Goal: Task Accomplishment & Management: Manage account settings

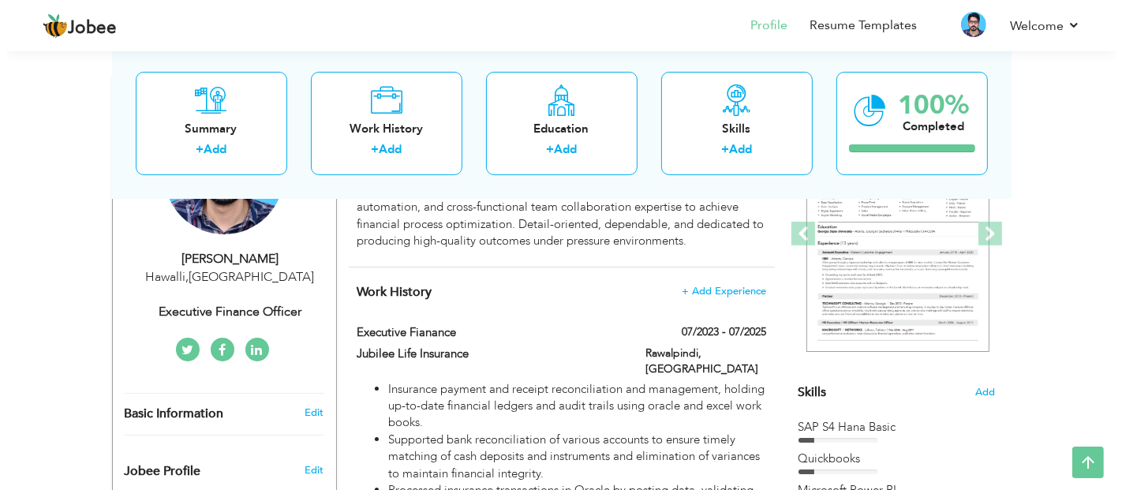
scroll to position [263, 0]
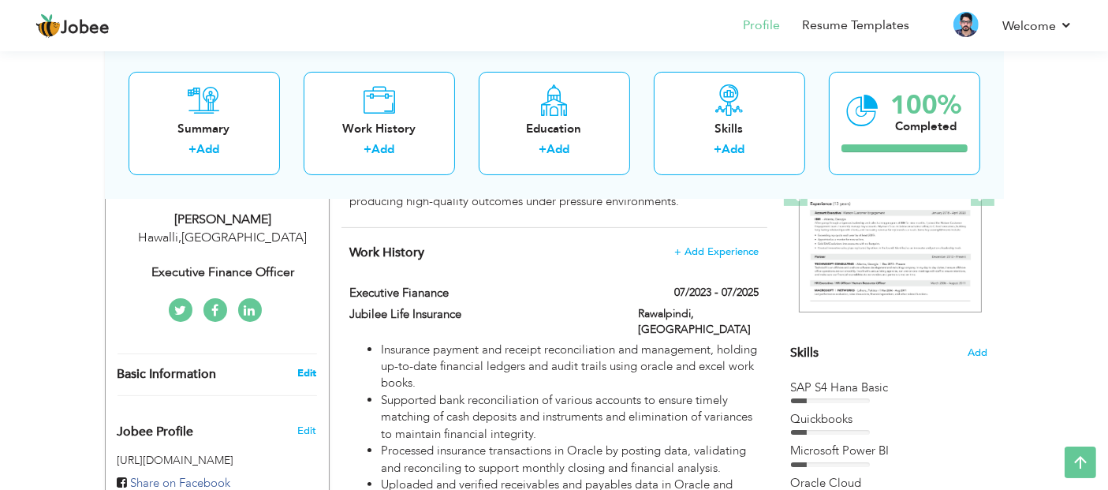
click at [301, 368] on link "Edit" at bounding box center [306, 373] width 19 height 14
type input "[PERSON_NAME]"
type input "Rehman"
type input "[PHONE_NUMBER],"
select select "number:117"
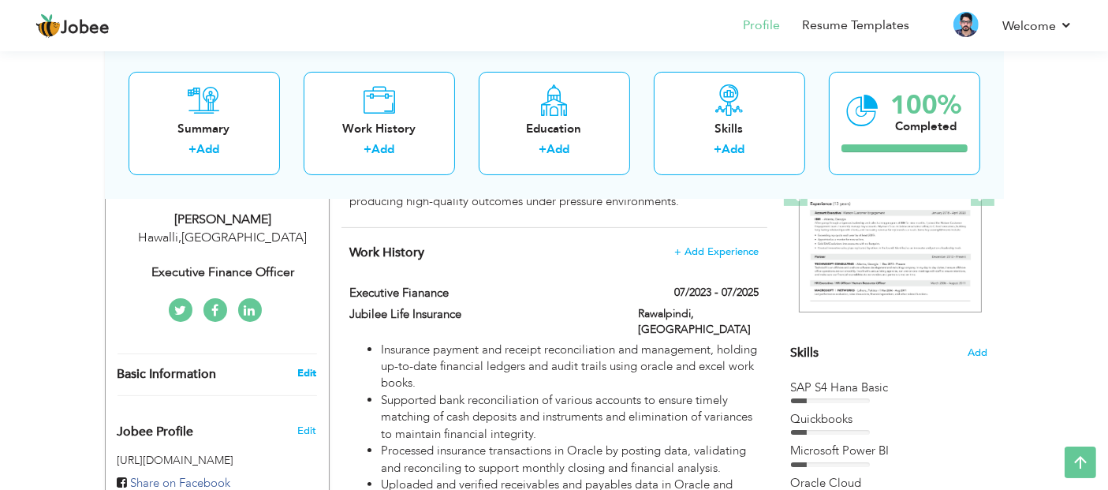
type input "Hawalli"
select select "number:8"
type input "Executive Finance Officer"
type input "[URL][DOMAIN_NAME]"
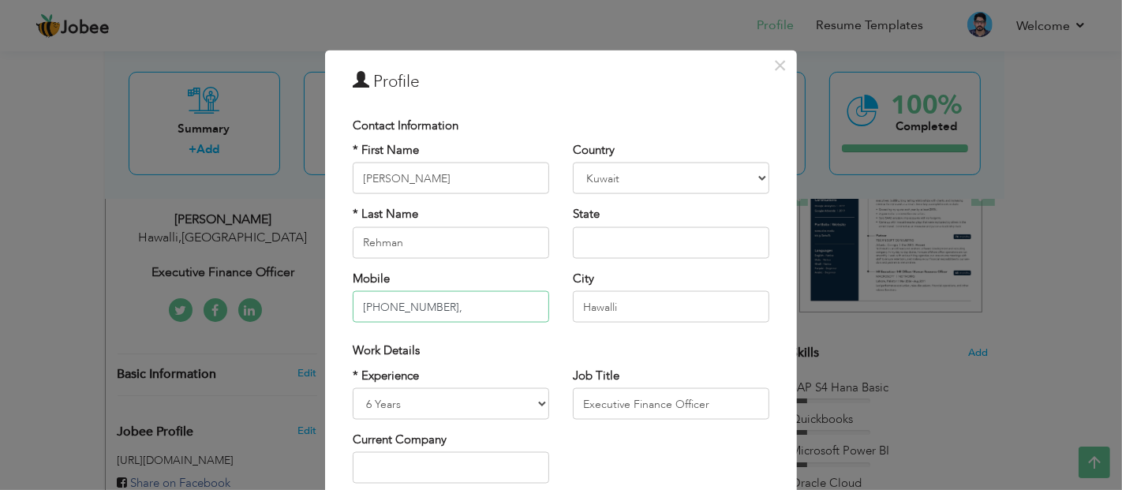
click at [439, 305] on input "+923059036511," at bounding box center [451, 307] width 196 height 32
type input "[PHONE_NUMBER]"
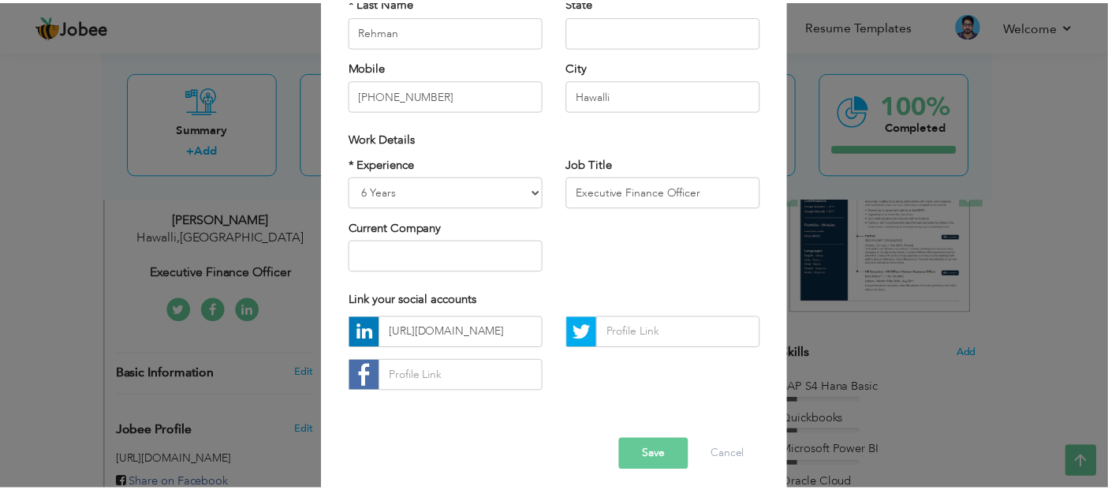
scroll to position [219, 0]
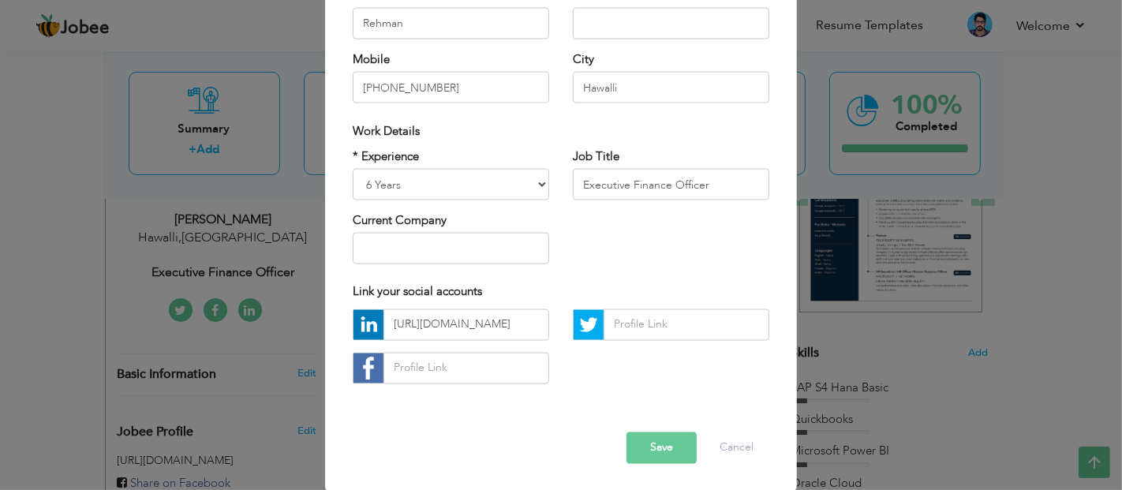
click at [665, 437] on button "Save" at bounding box center [661, 447] width 70 height 32
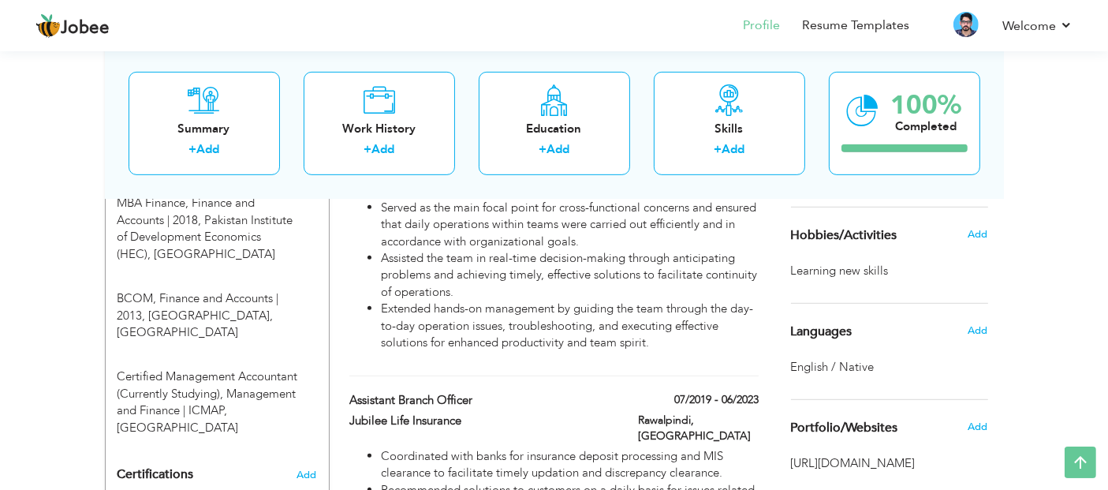
scroll to position [263, 0]
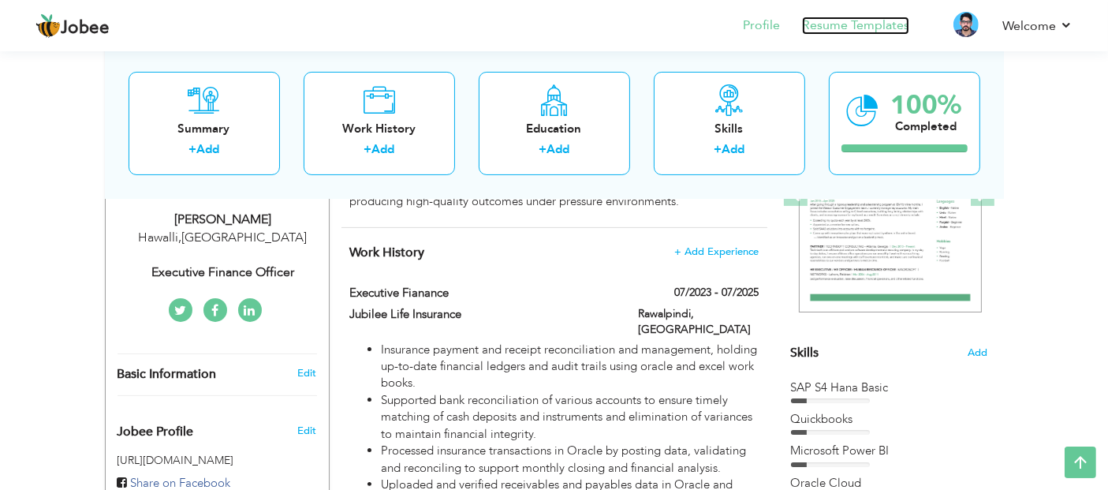
click at [868, 24] on link "Resume Templates" at bounding box center [855, 26] width 107 height 18
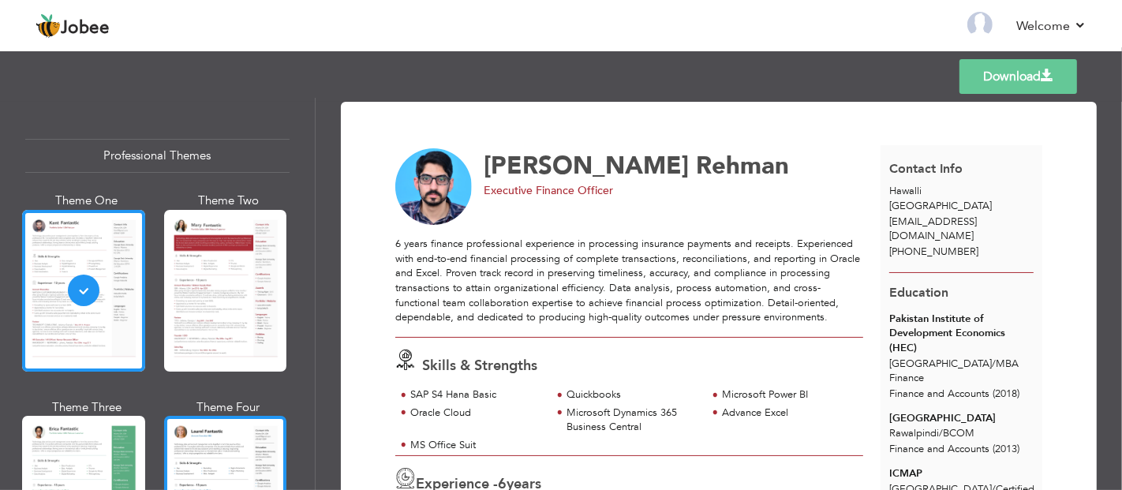
click at [197, 424] on div at bounding box center [225, 497] width 123 height 162
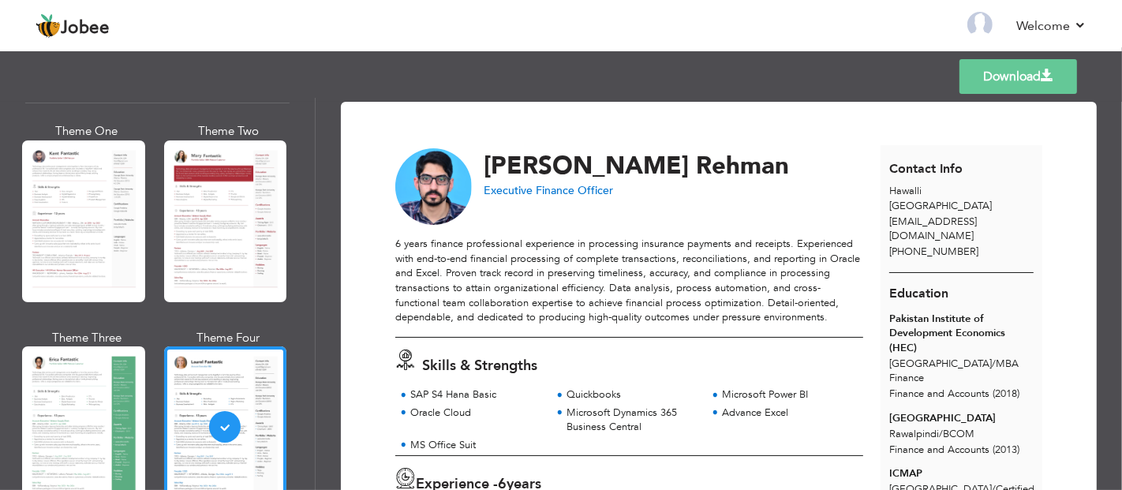
scroll to position [35, 0]
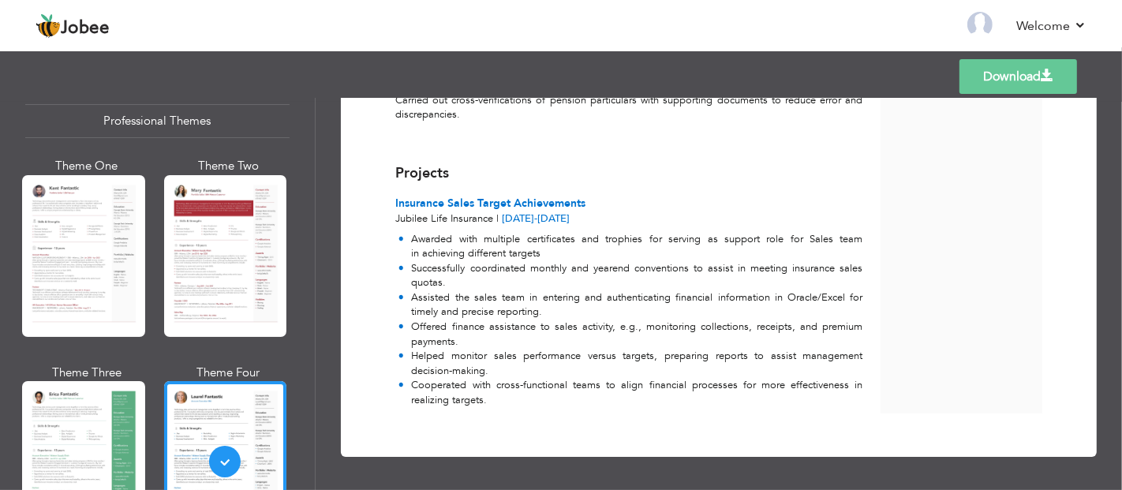
scroll to position [1137, 0]
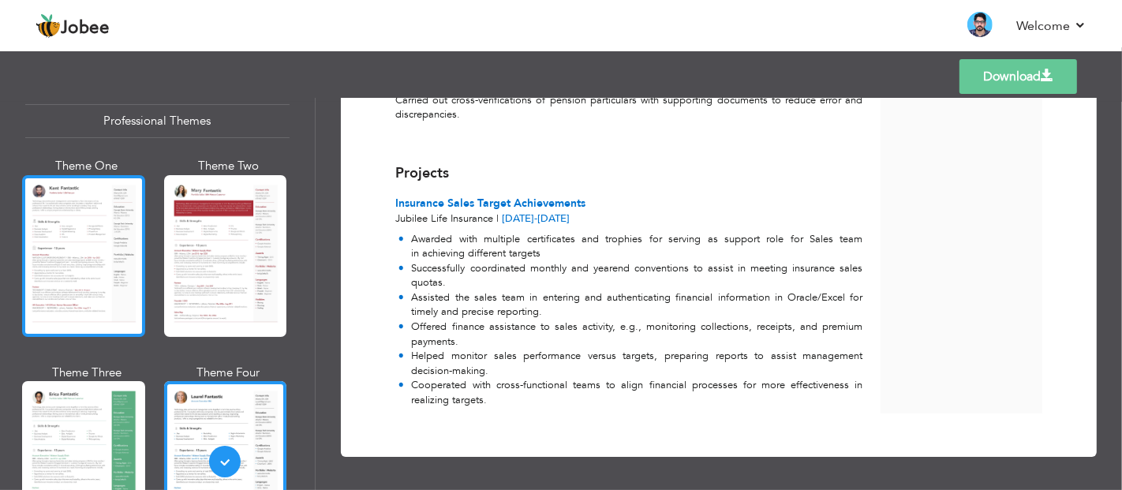
click at [65, 175] on div at bounding box center [83, 256] width 123 height 162
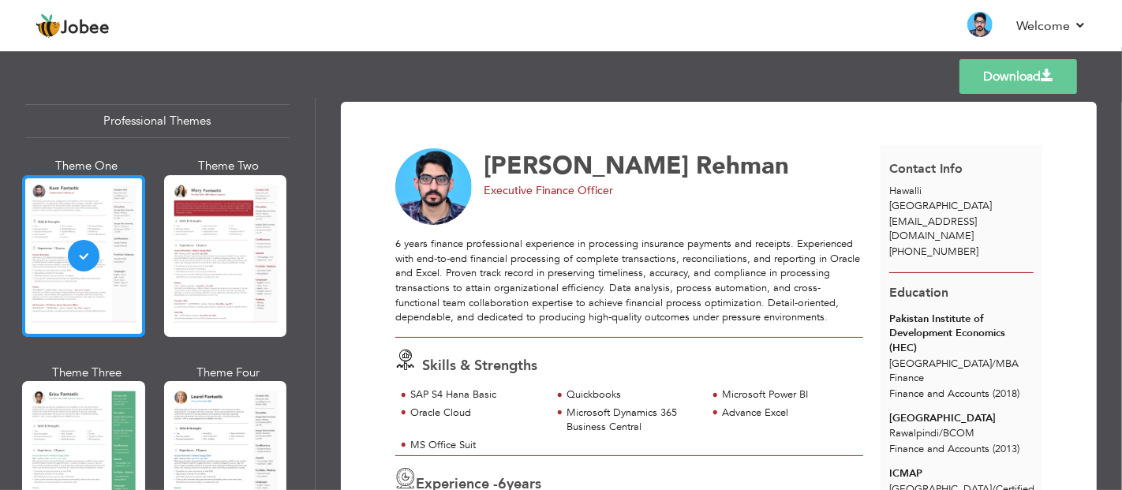
scroll to position [69, 0]
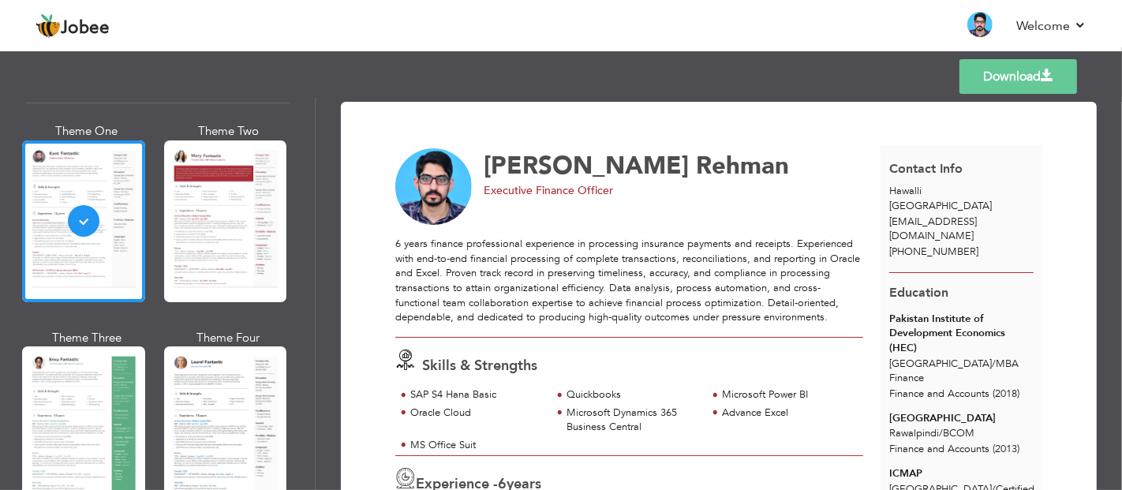
click at [696, 162] on span "Rehman" at bounding box center [742, 165] width 93 height 33
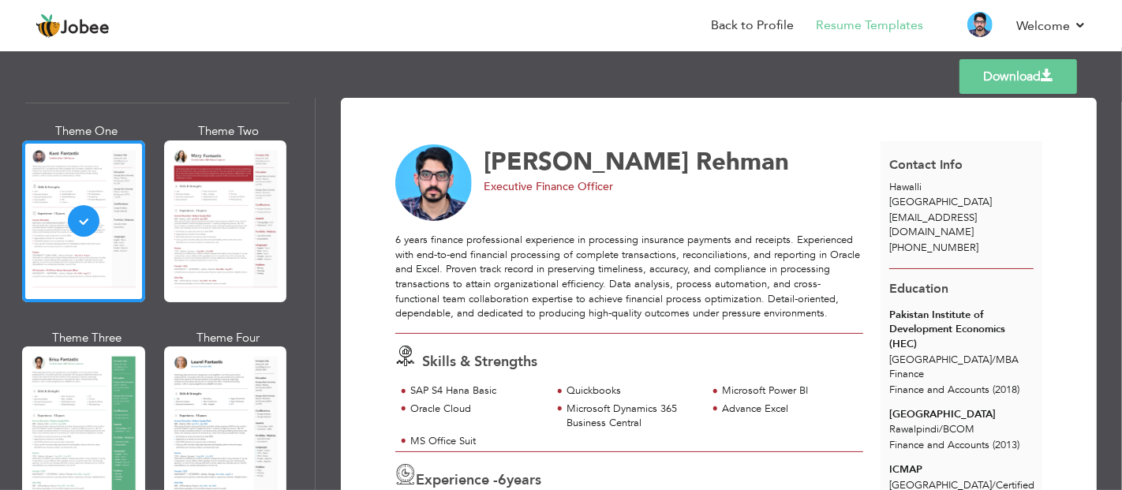
scroll to position [0, 0]
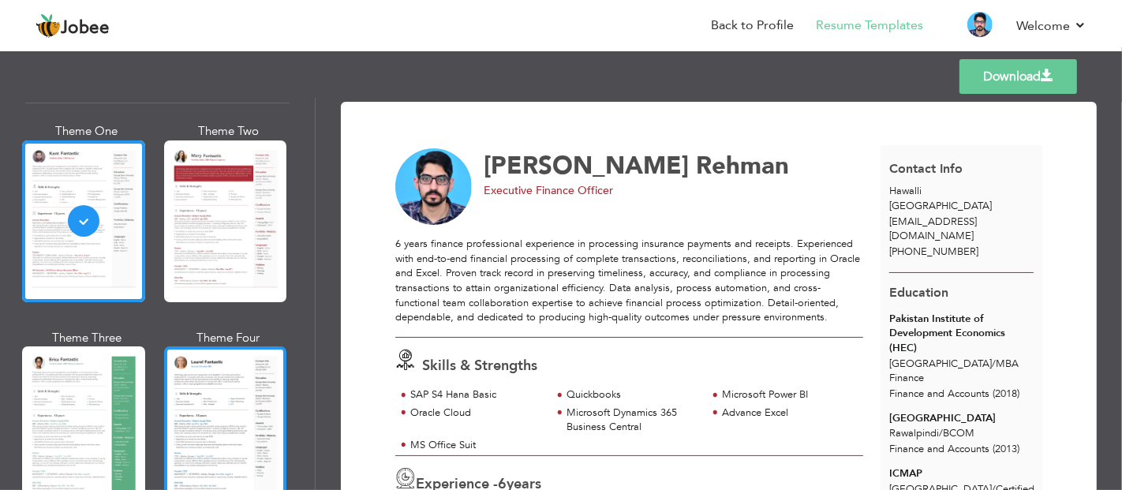
click at [274, 409] on div at bounding box center [225, 427] width 123 height 162
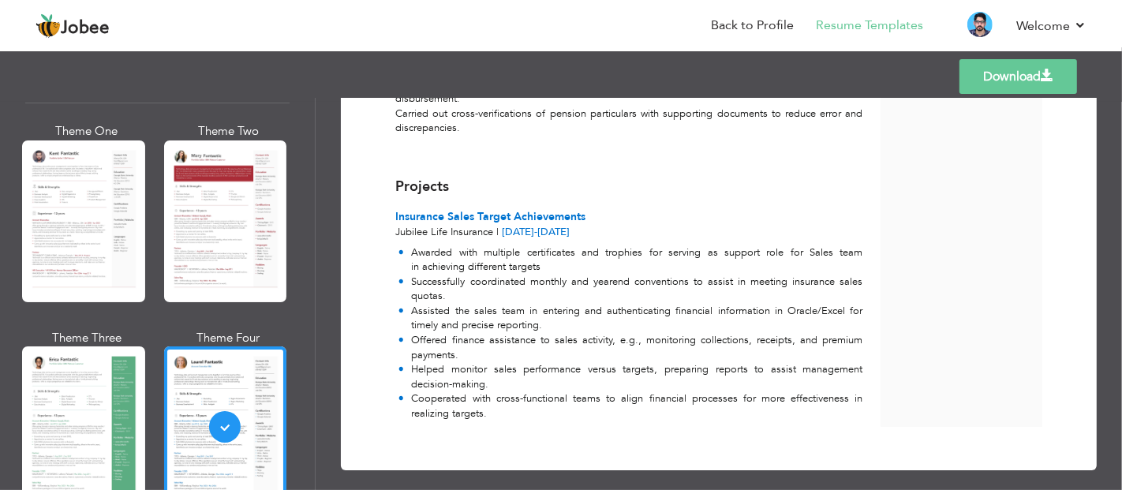
scroll to position [1137, 0]
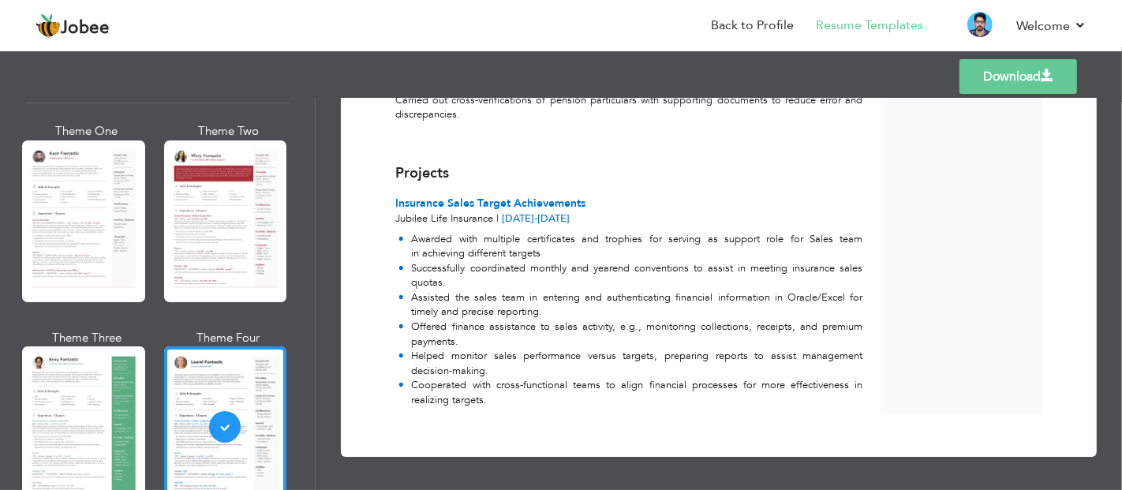
click at [1121, 84] on div "Templates Download" at bounding box center [561, 76] width 1122 height 50
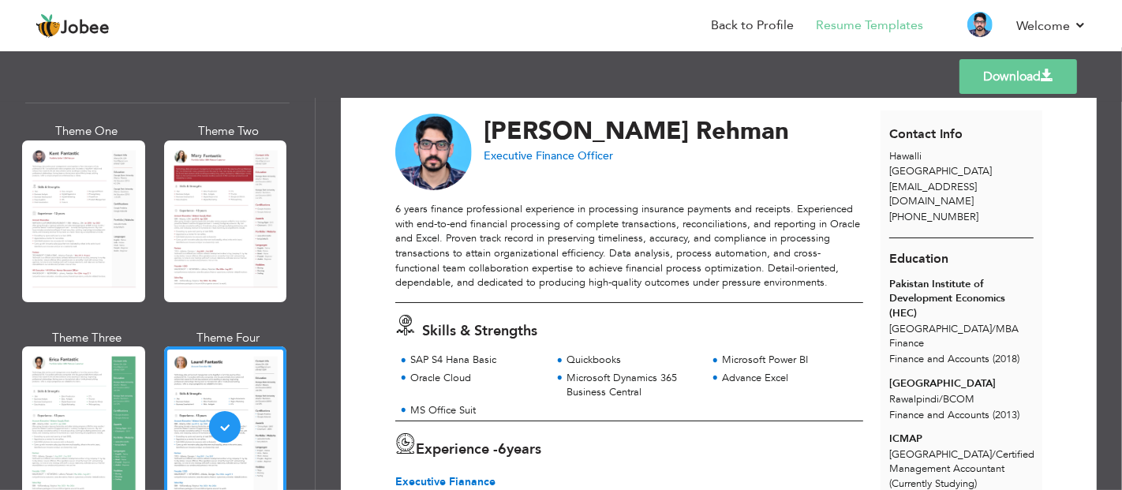
scroll to position [0, 0]
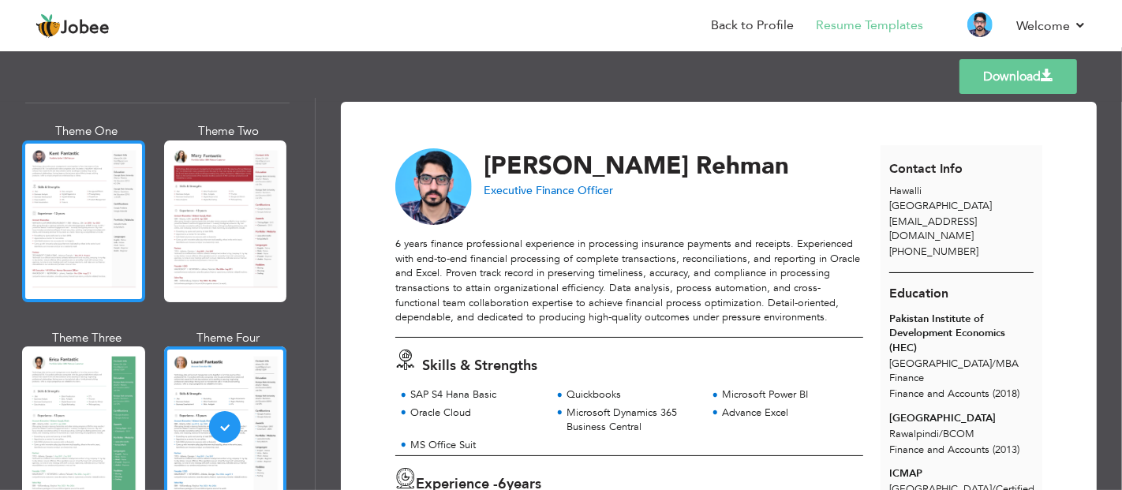
click at [103, 155] on div at bounding box center [83, 221] width 123 height 162
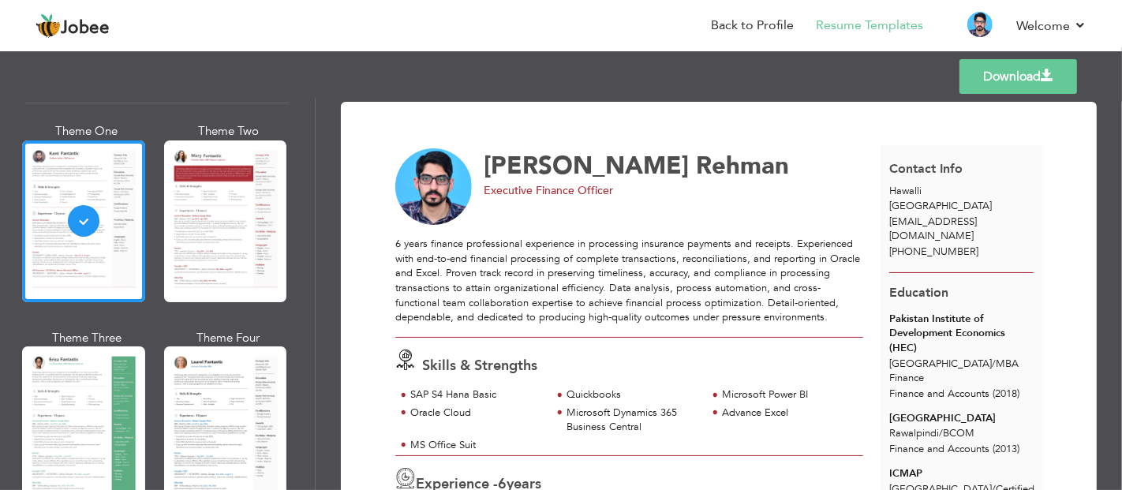
click at [1010, 84] on link "Download" at bounding box center [1018, 76] width 118 height 35
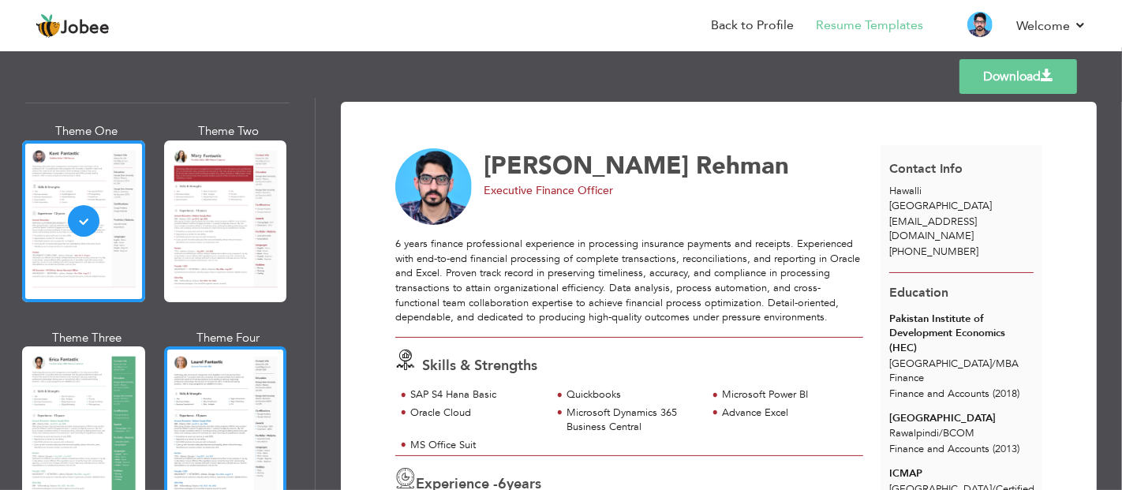
click at [264, 368] on div at bounding box center [225, 427] width 123 height 162
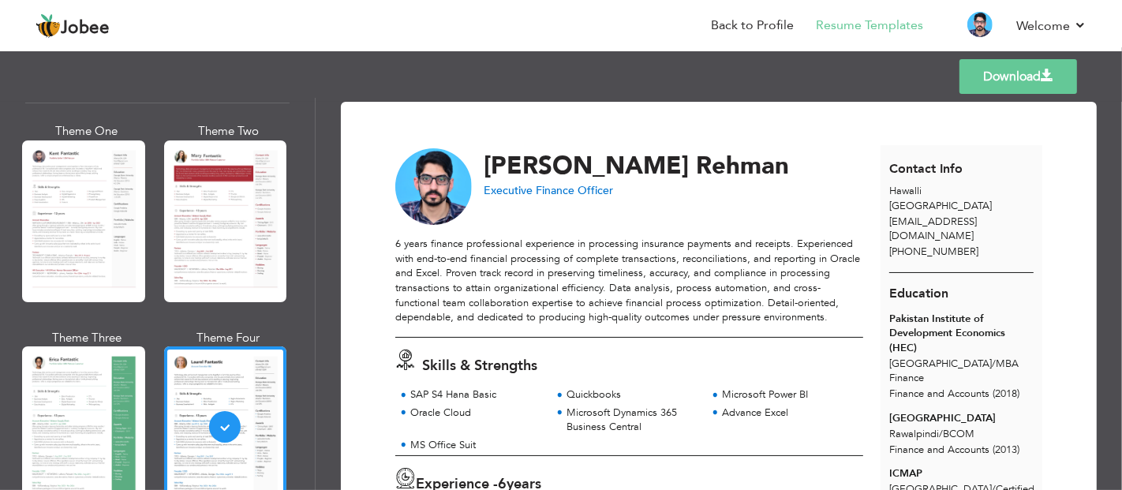
click at [971, 77] on link "Download" at bounding box center [1018, 76] width 118 height 35
